Goal: Transaction & Acquisition: Download file/media

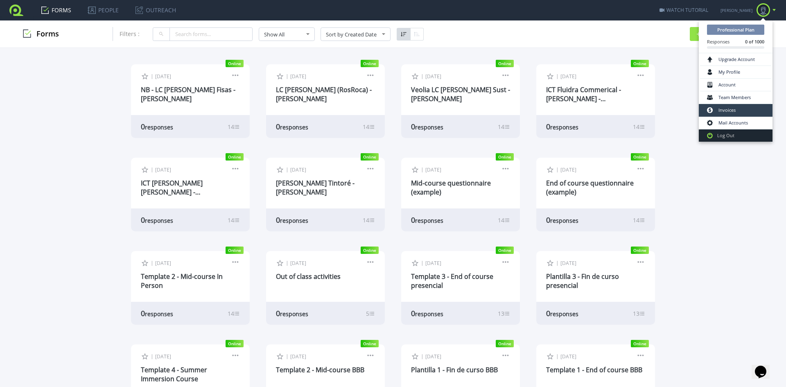
click at [740, 106] on link "Invoices" at bounding box center [735, 110] width 71 height 13
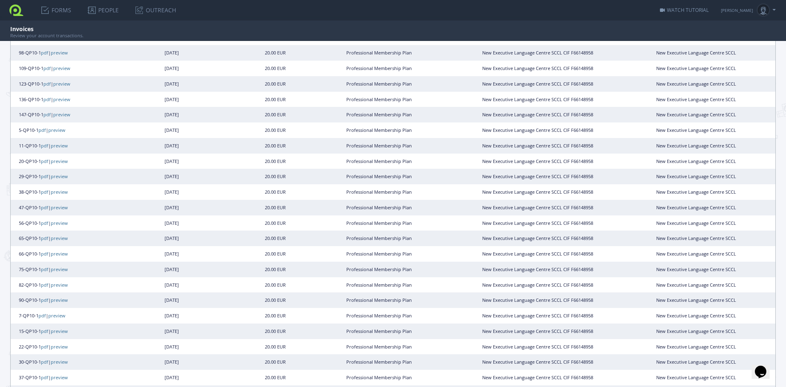
scroll to position [343, 0]
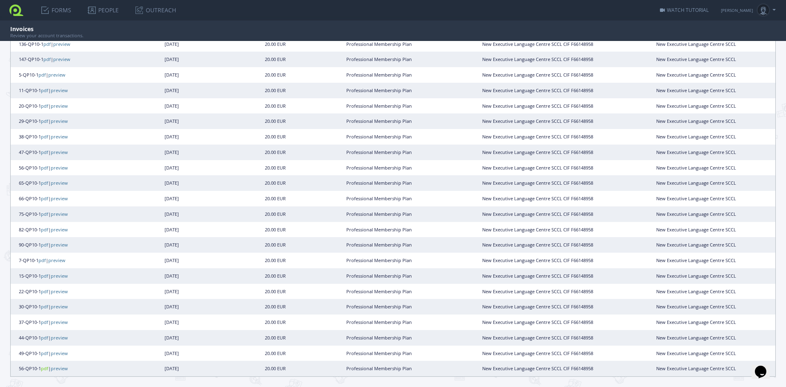
click at [47, 369] on link "pdf" at bounding box center [44, 368] width 7 height 6
